Goal: Find specific page/section: Locate a particular part of the current website

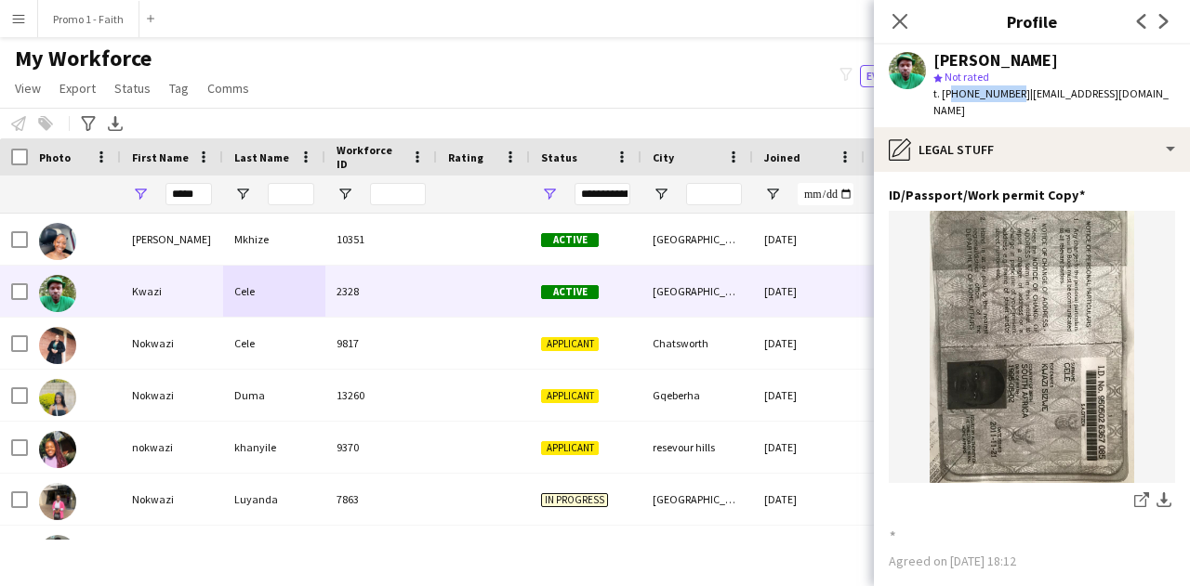
scroll to position [197, 0]
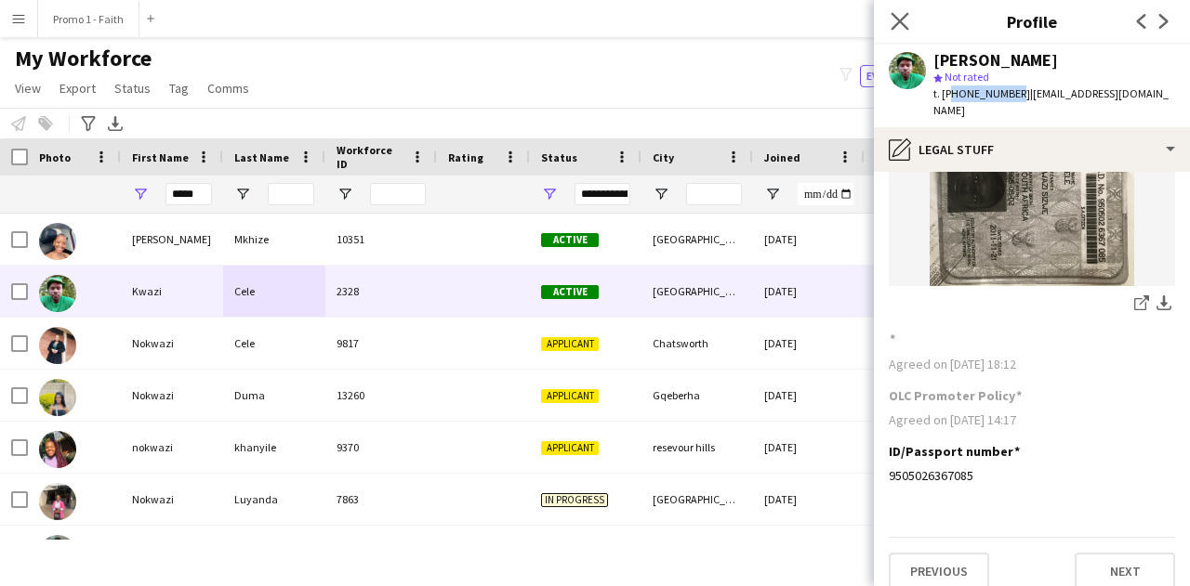
click at [889, 29] on app-icon "Close pop-in" at bounding box center [900, 21] width 27 height 27
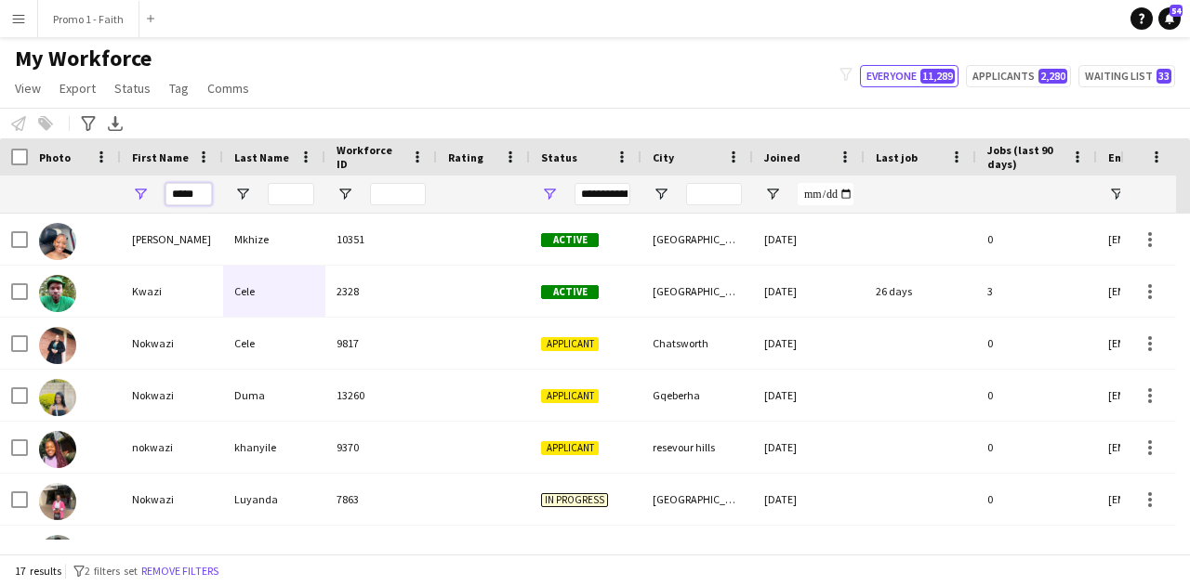
click at [206, 191] on input "*****" at bounding box center [188, 194] width 46 height 22
type input "*"
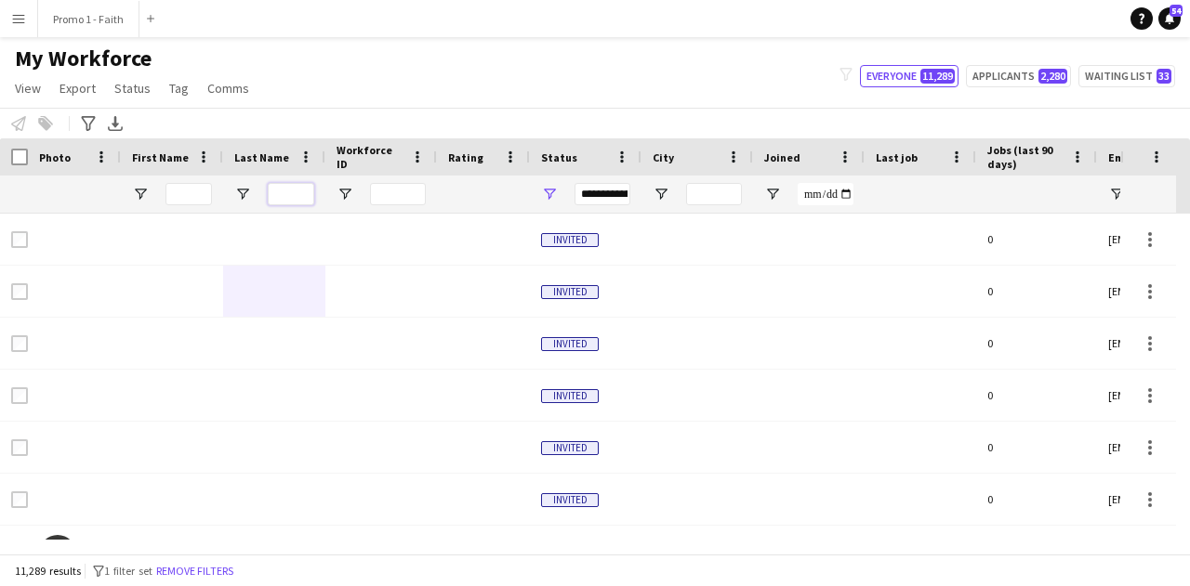
click at [295, 194] on input "Last Name Filter Input" at bounding box center [291, 194] width 46 height 22
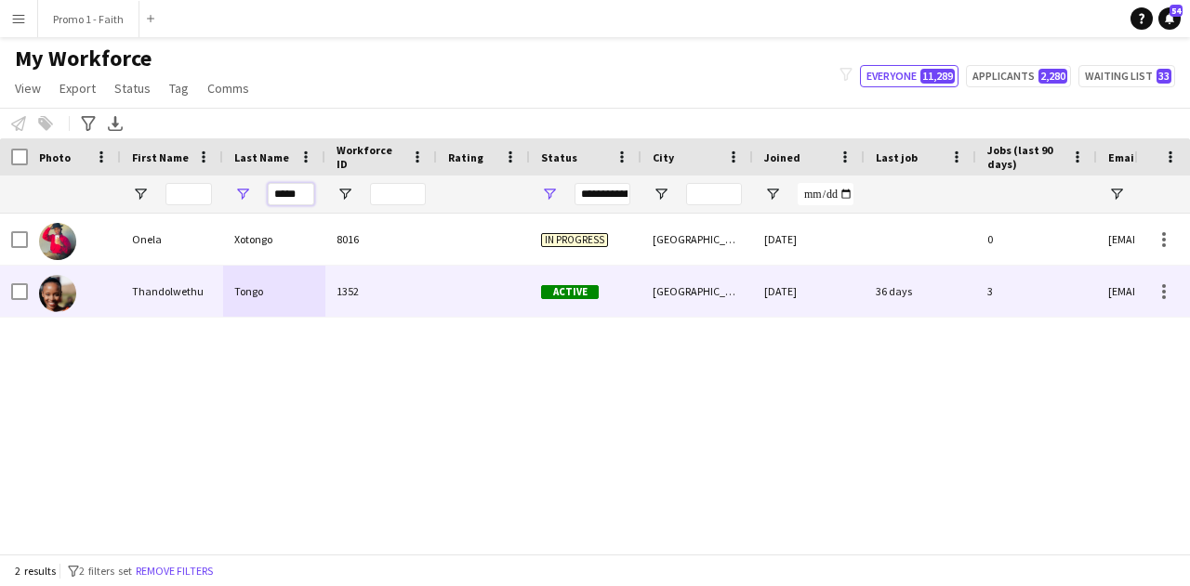
type input "*****"
click at [409, 277] on div "1352" at bounding box center [381, 291] width 112 height 51
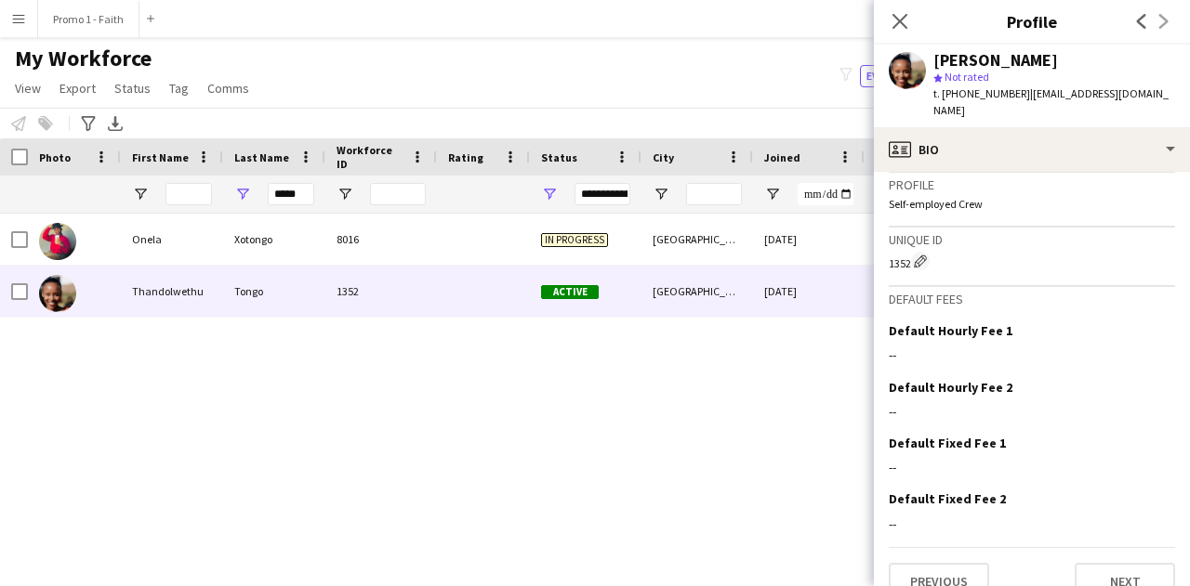
scroll to position [807, 0]
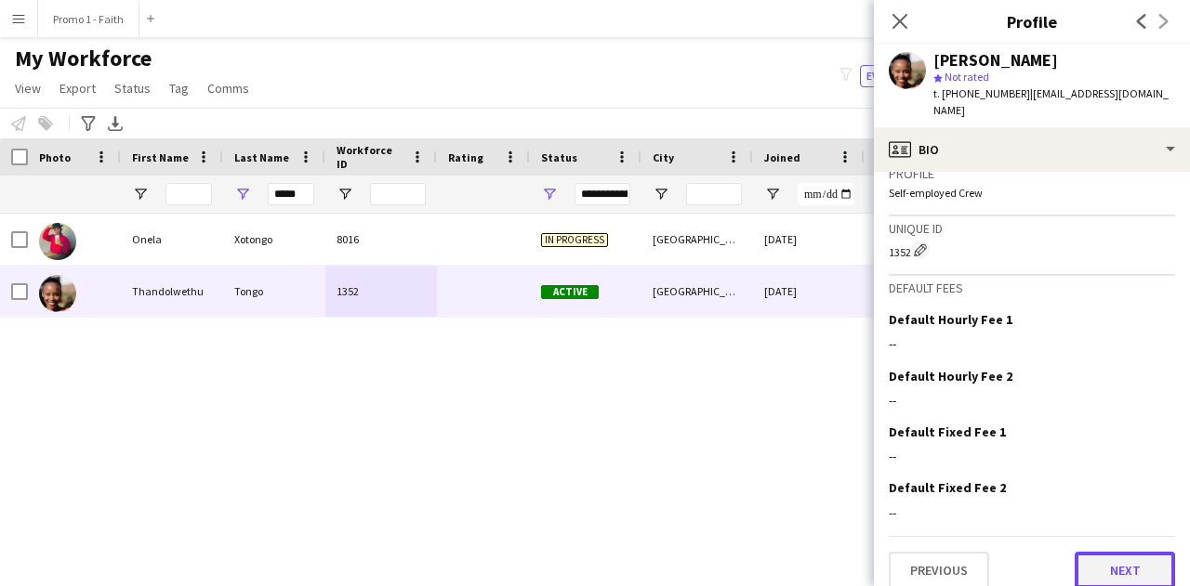
click at [1074, 552] on button "Next" at bounding box center [1124, 570] width 100 height 37
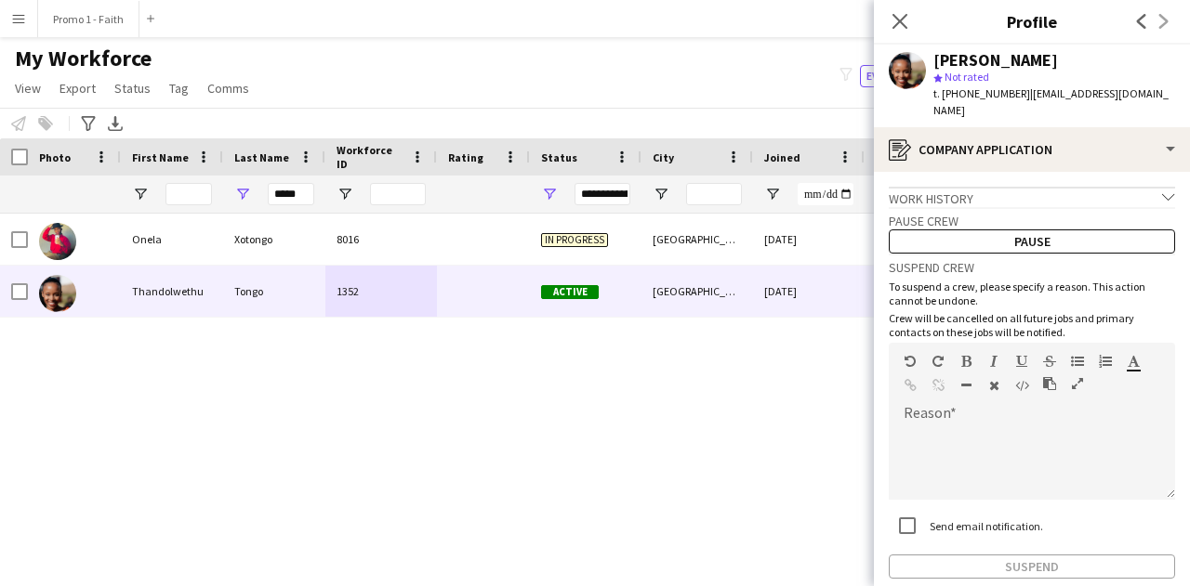
scroll to position [79, 0]
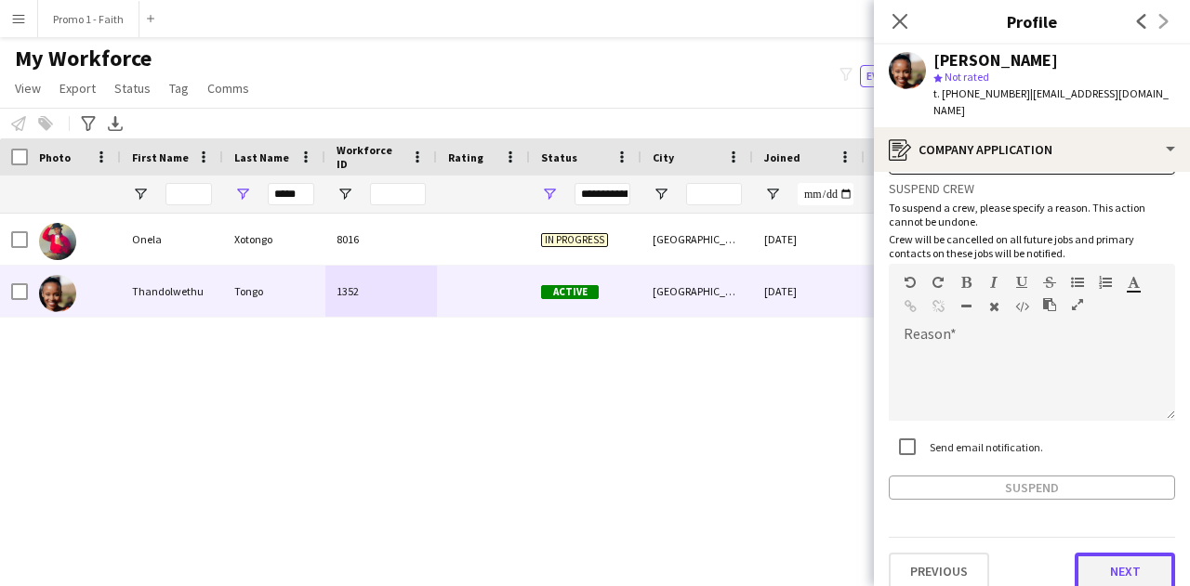
click at [1092, 562] on button "Next" at bounding box center [1124, 571] width 100 height 37
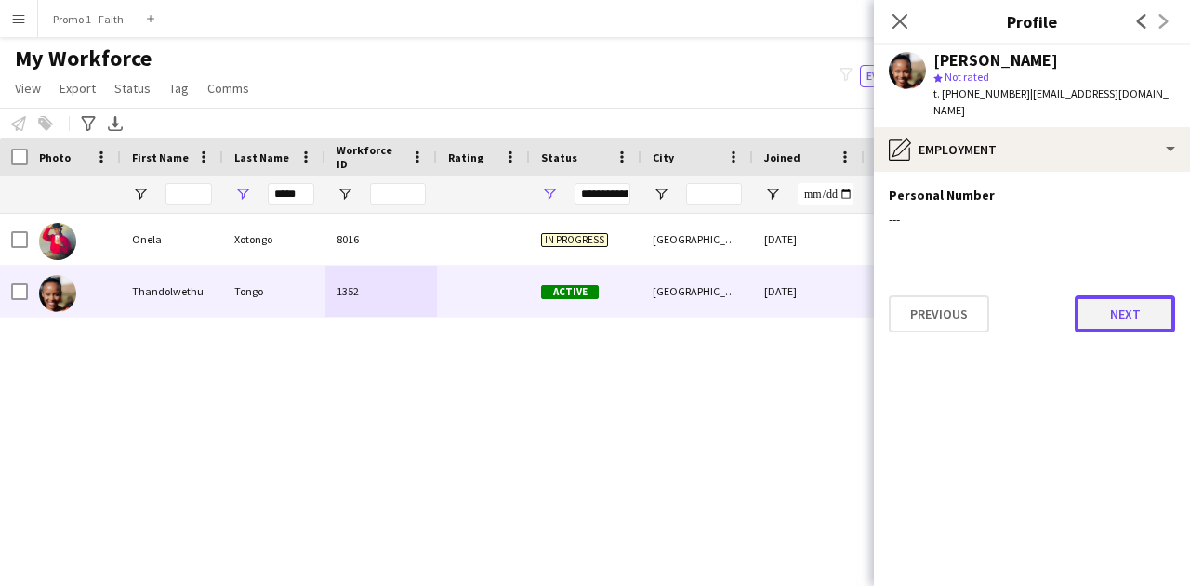
click at [1088, 296] on button "Next" at bounding box center [1124, 314] width 100 height 37
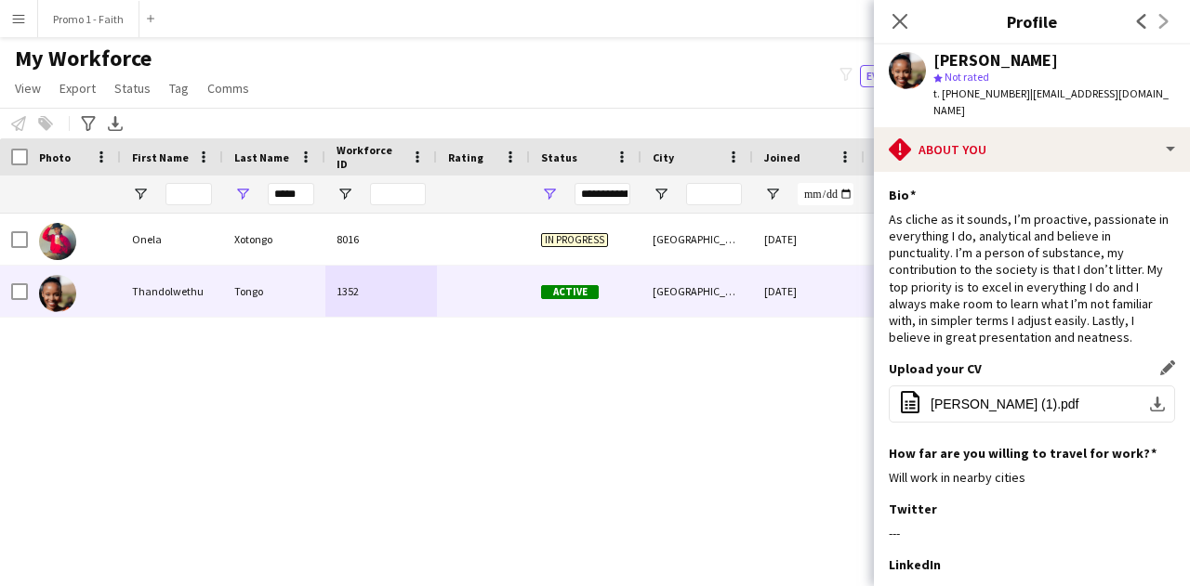
scroll to position [316, 0]
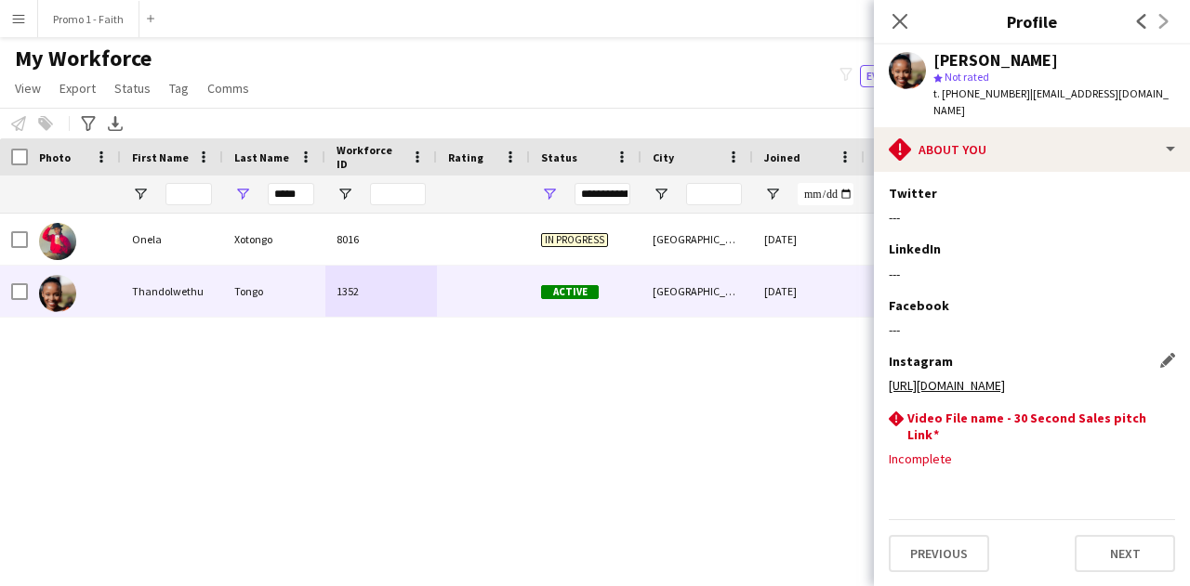
click at [989, 377] on link "[URL][DOMAIN_NAME]" at bounding box center [947, 385] width 116 height 17
click at [1076, 553] on button "Next" at bounding box center [1124, 553] width 100 height 37
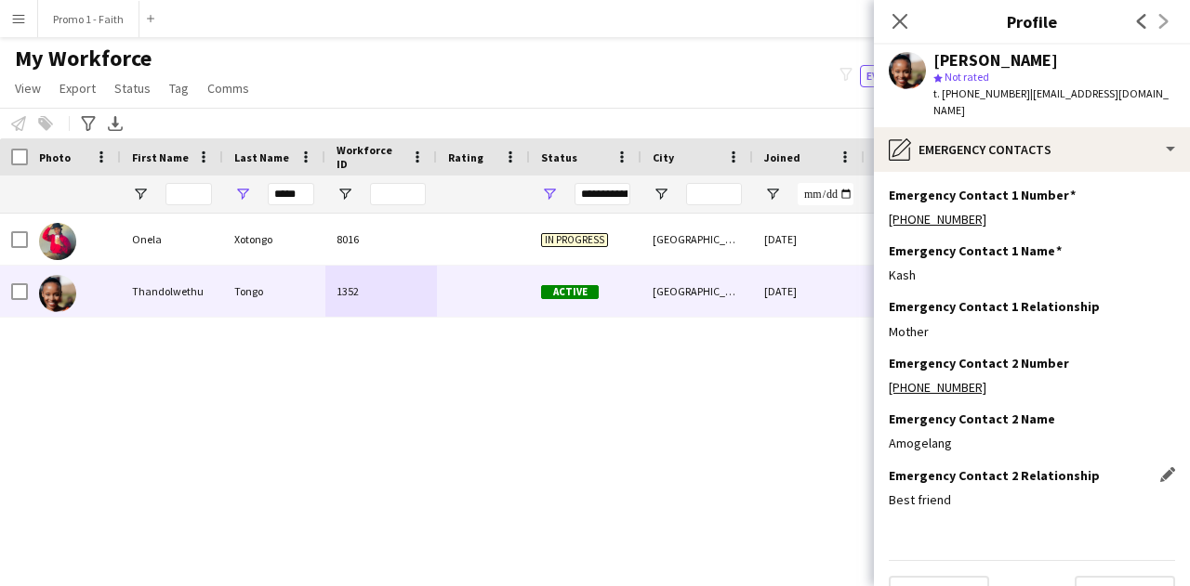
scroll to position [24, 0]
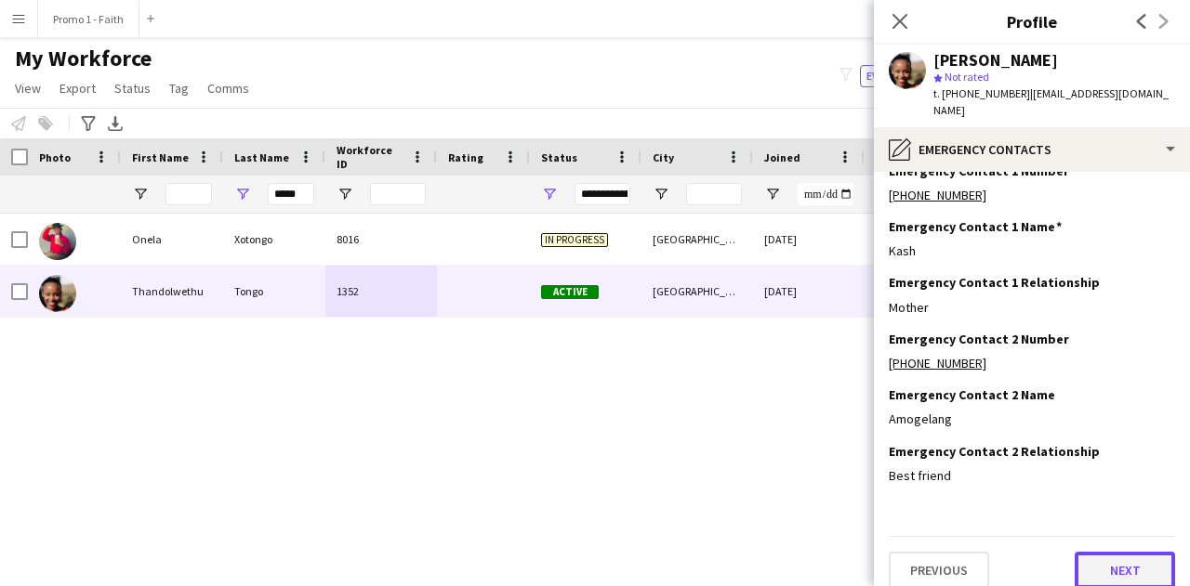
click at [1106, 552] on button "Next" at bounding box center [1124, 570] width 100 height 37
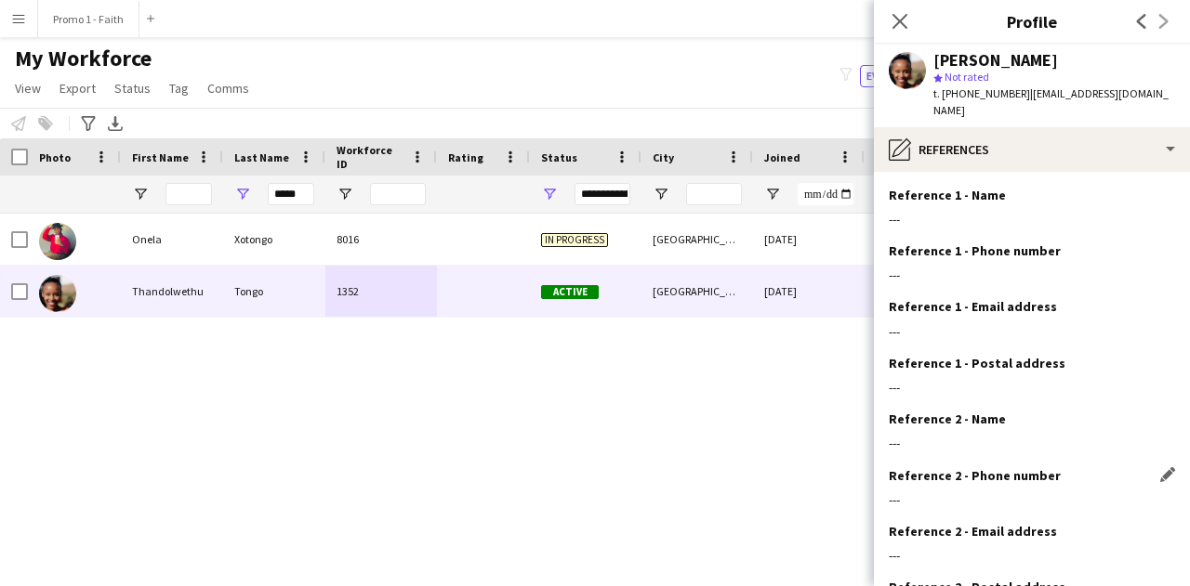
scroll to position [136, 0]
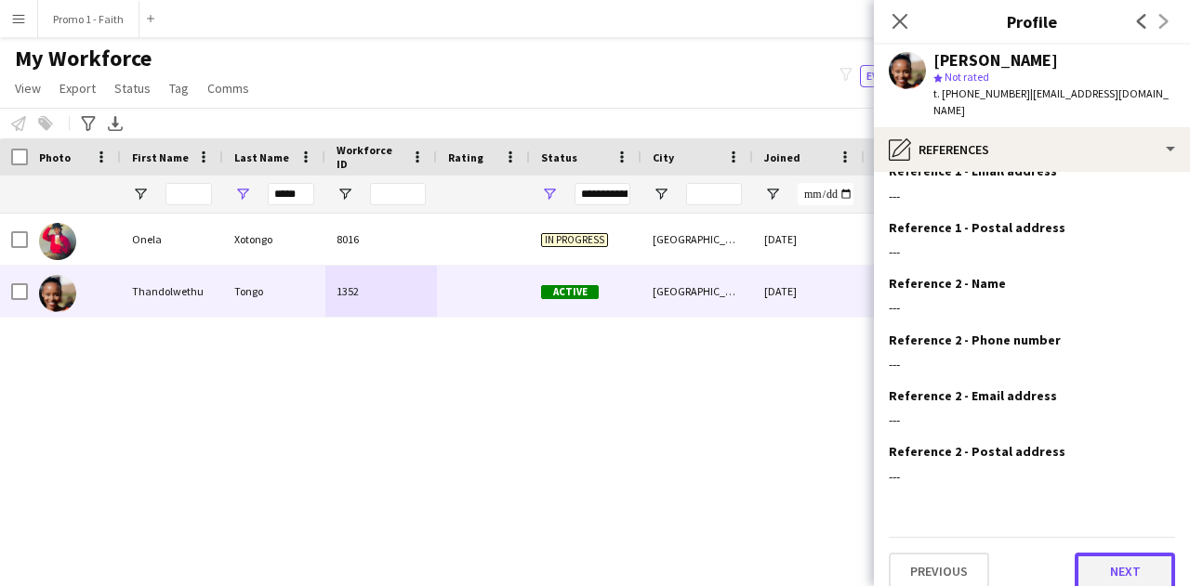
click at [1098, 559] on button "Next" at bounding box center [1124, 571] width 100 height 37
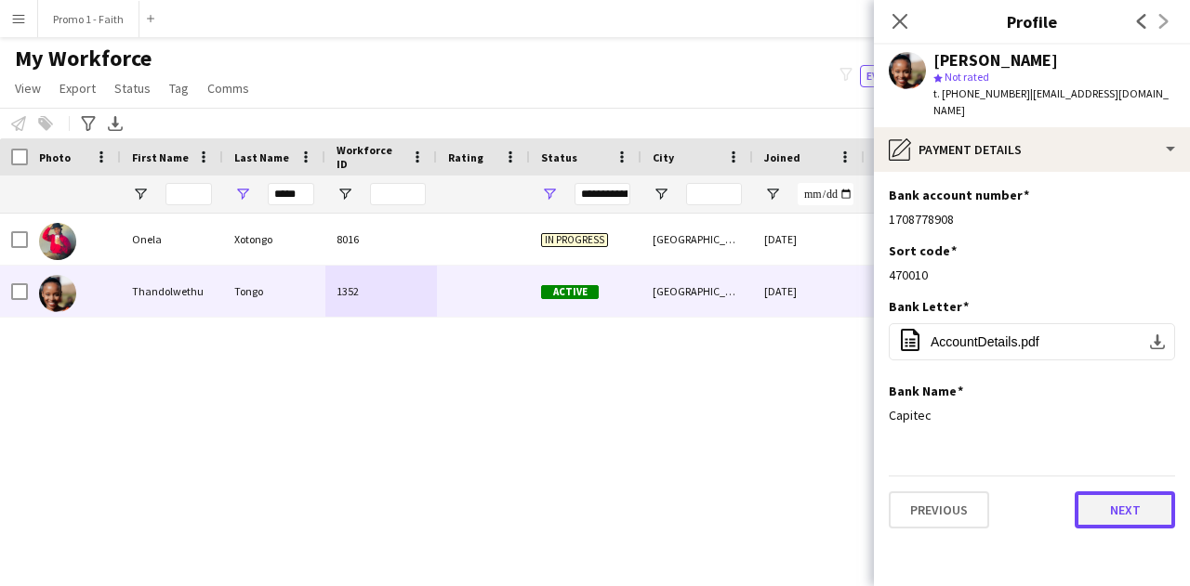
click at [1121, 505] on button "Next" at bounding box center [1124, 510] width 100 height 37
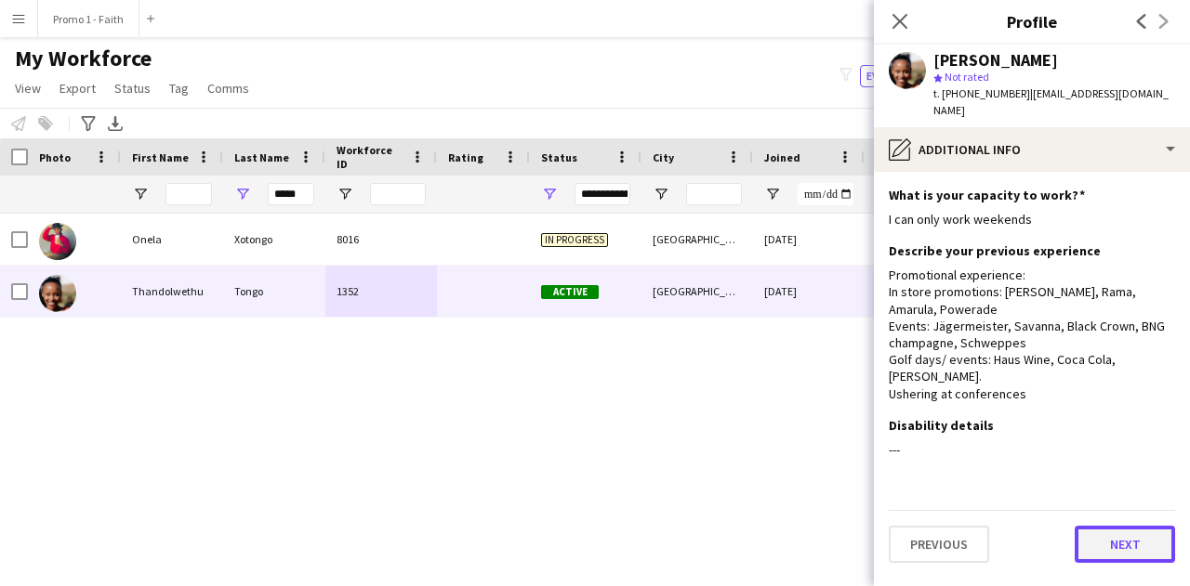
click at [1119, 526] on button "Next" at bounding box center [1124, 544] width 100 height 37
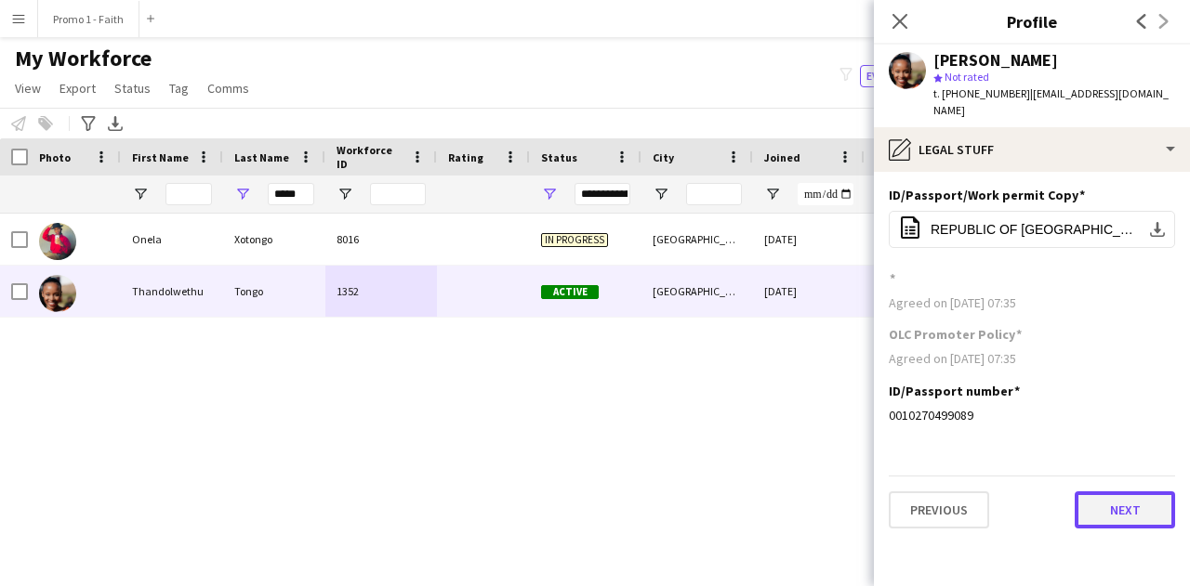
click at [1109, 494] on button "Next" at bounding box center [1124, 510] width 100 height 37
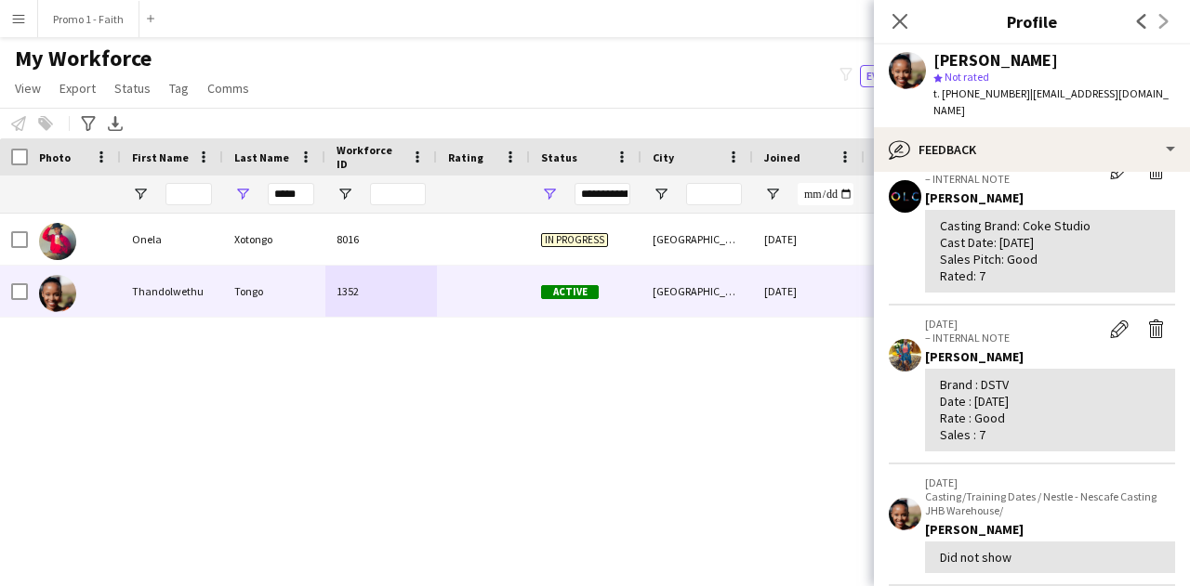
scroll to position [424, 0]
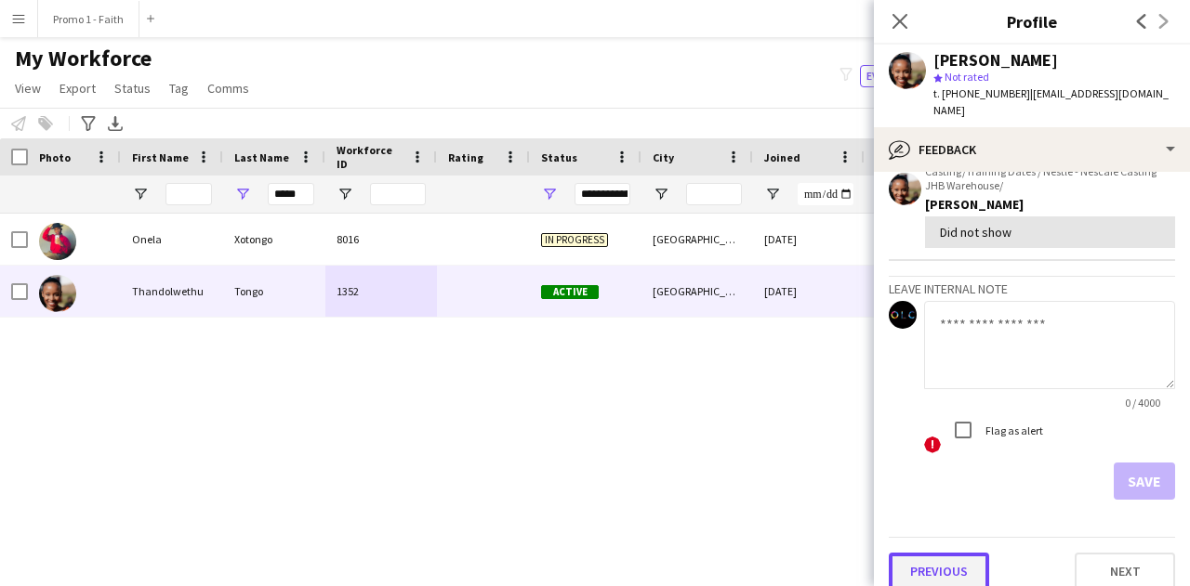
click at [948, 553] on button "Previous" at bounding box center [939, 571] width 100 height 37
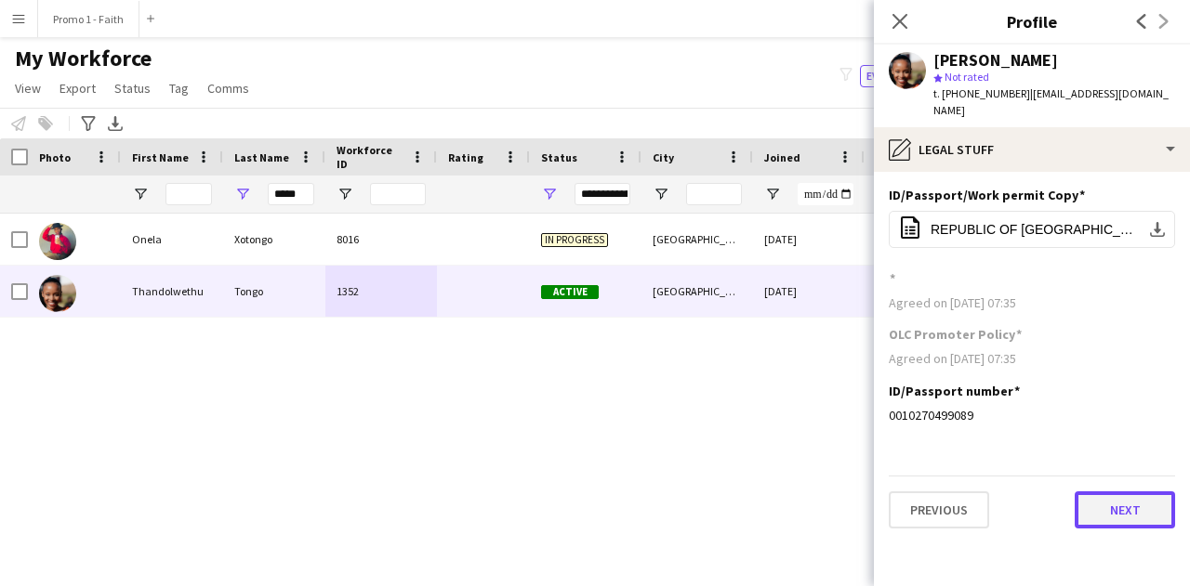
click at [1142, 504] on button "Next" at bounding box center [1124, 510] width 100 height 37
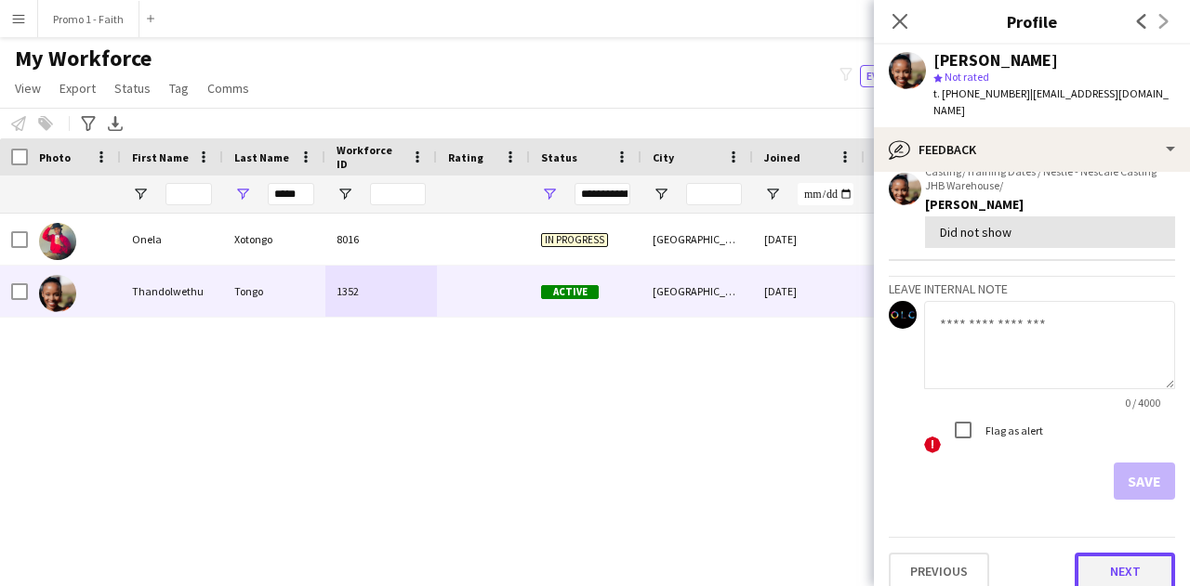
click at [1104, 553] on button "Next" at bounding box center [1124, 571] width 100 height 37
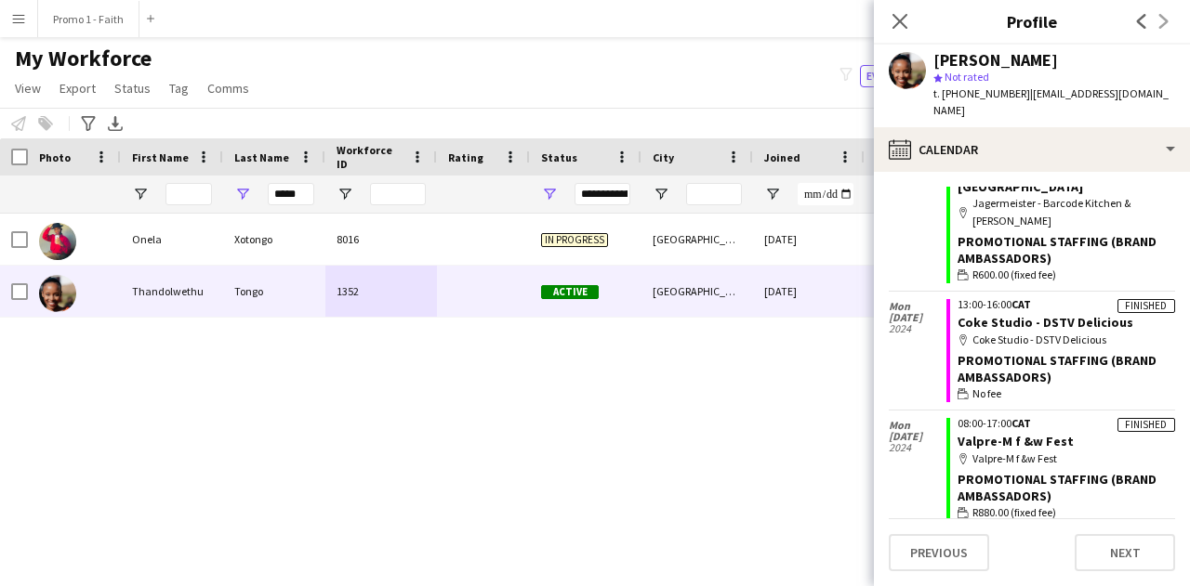
scroll to position [677, 0]
click at [1099, 533] on div "Previous Next" at bounding box center [1032, 545] width 286 height 53
click at [1100, 547] on button "Next" at bounding box center [1124, 552] width 100 height 37
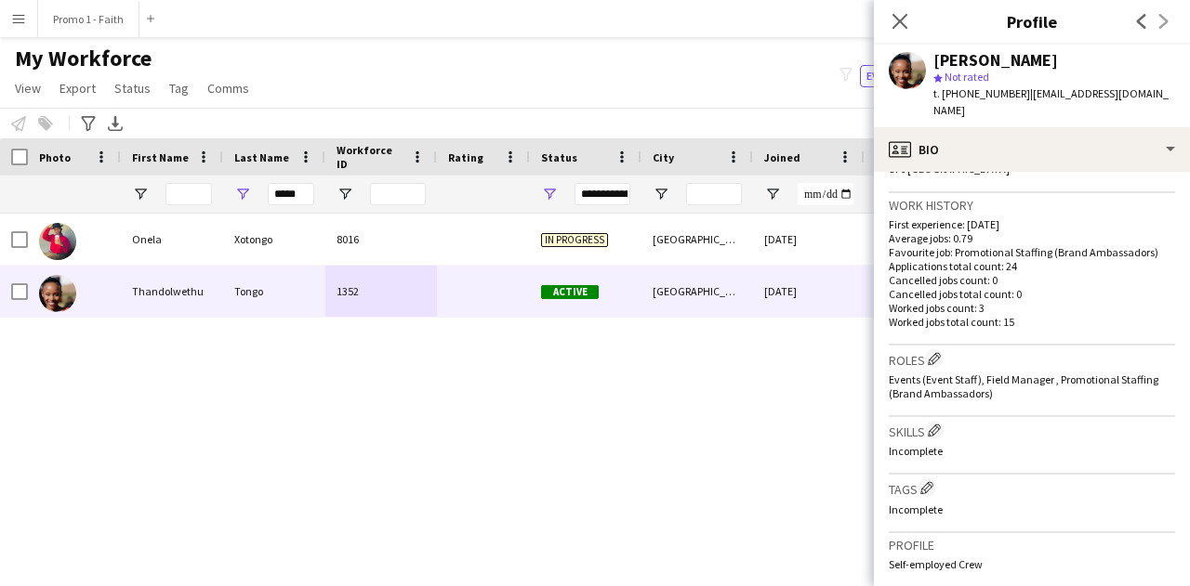
scroll to position [500, 0]
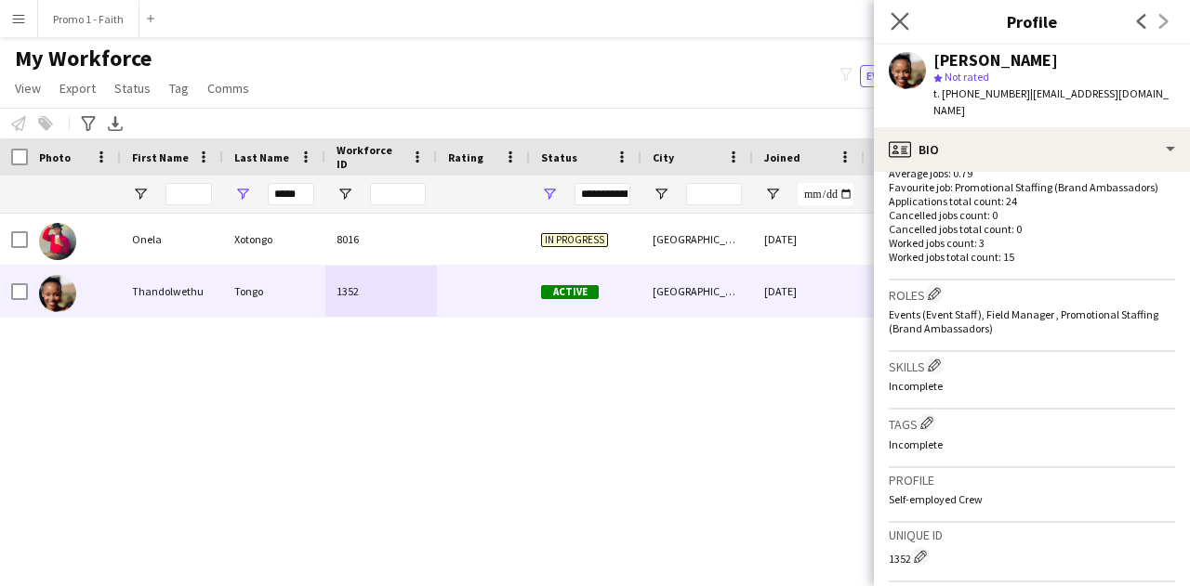
click at [890, 27] on icon "Close pop-in" at bounding box center [899, 21] width 18 height 18
